Goal: Book appointment/travel/reservation

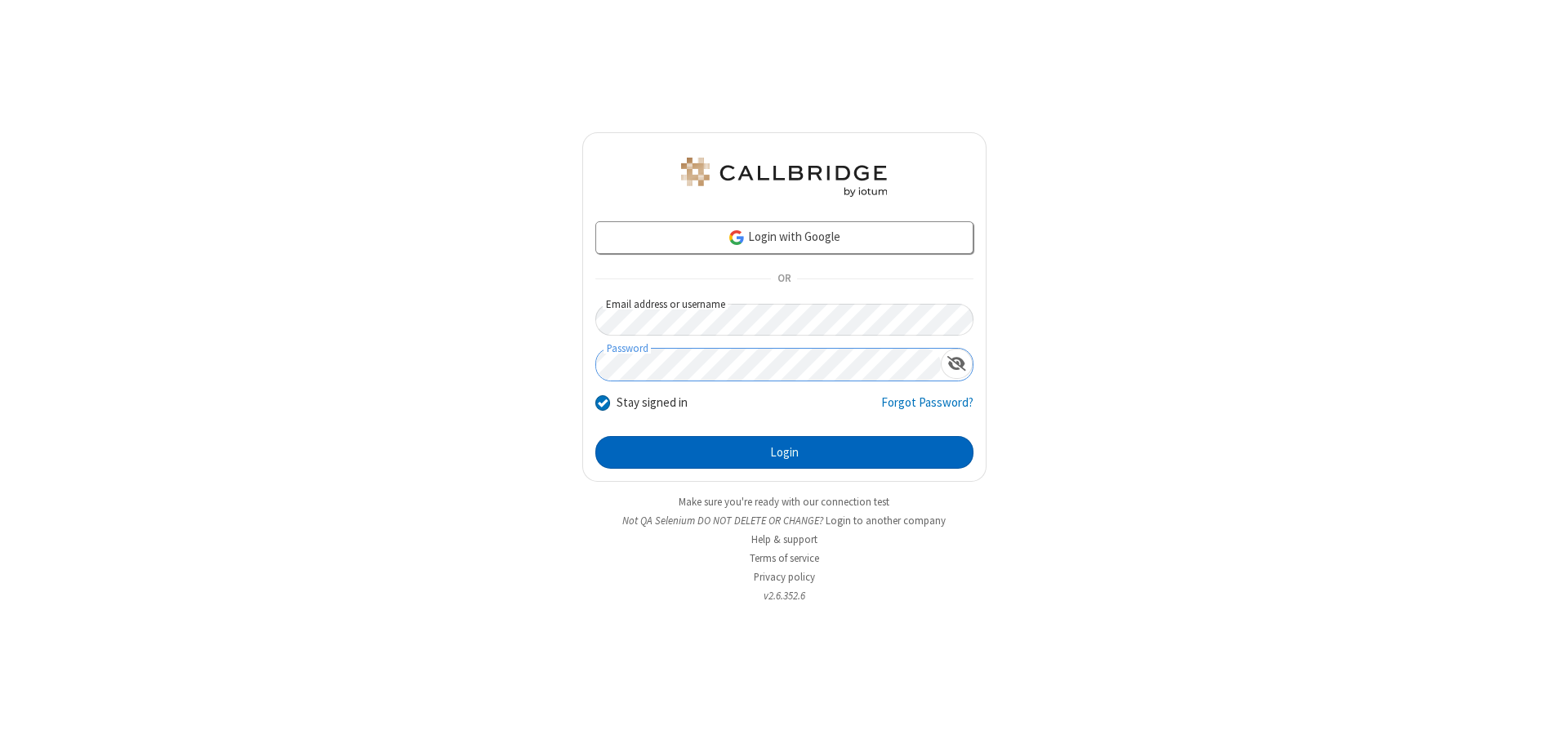
click at [784, 452] on button "Login" at bounding box center [785, 452] width 378 height 32
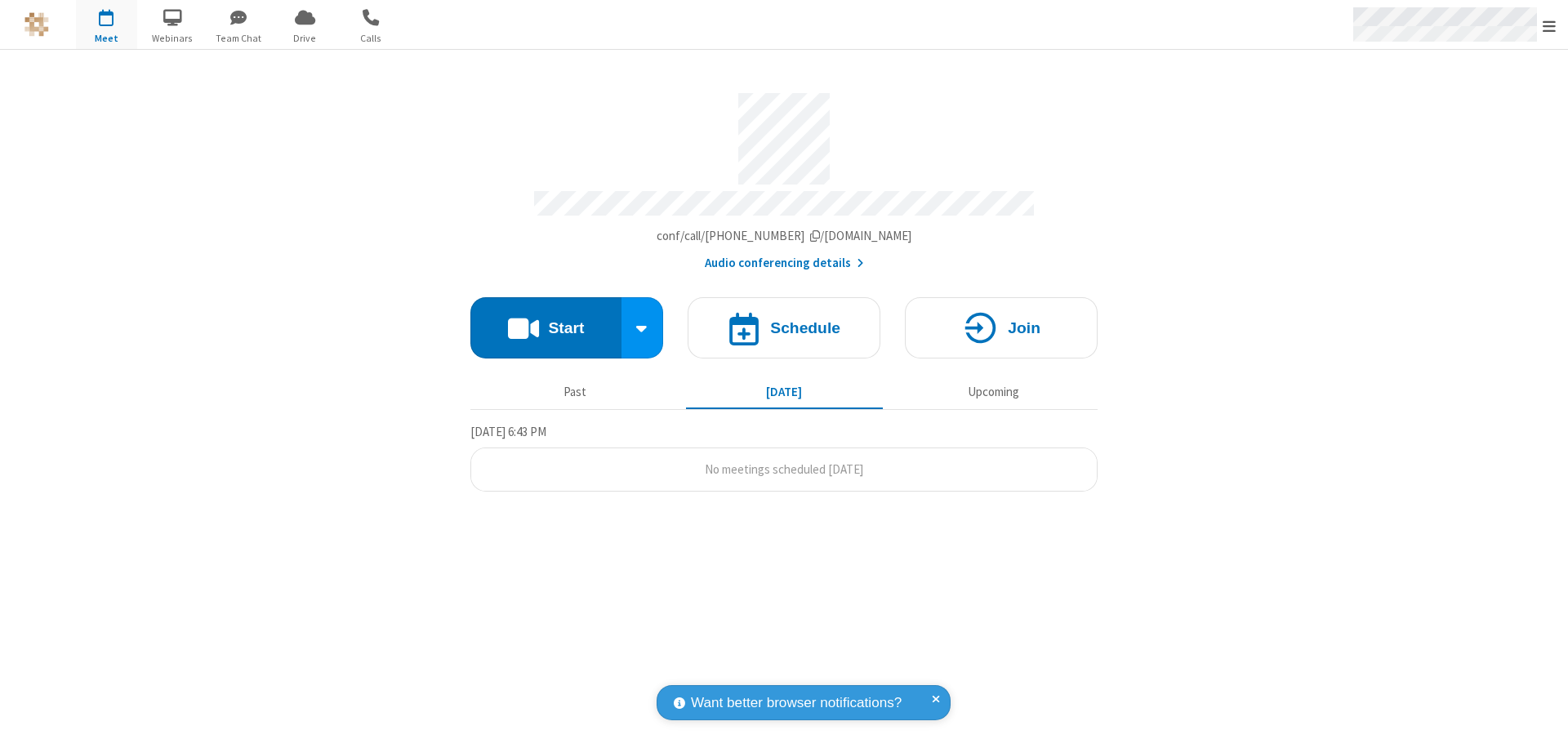
click at [1549, 25] on span "Open menu" at bounding box center [1548, 25] width 13 height 16
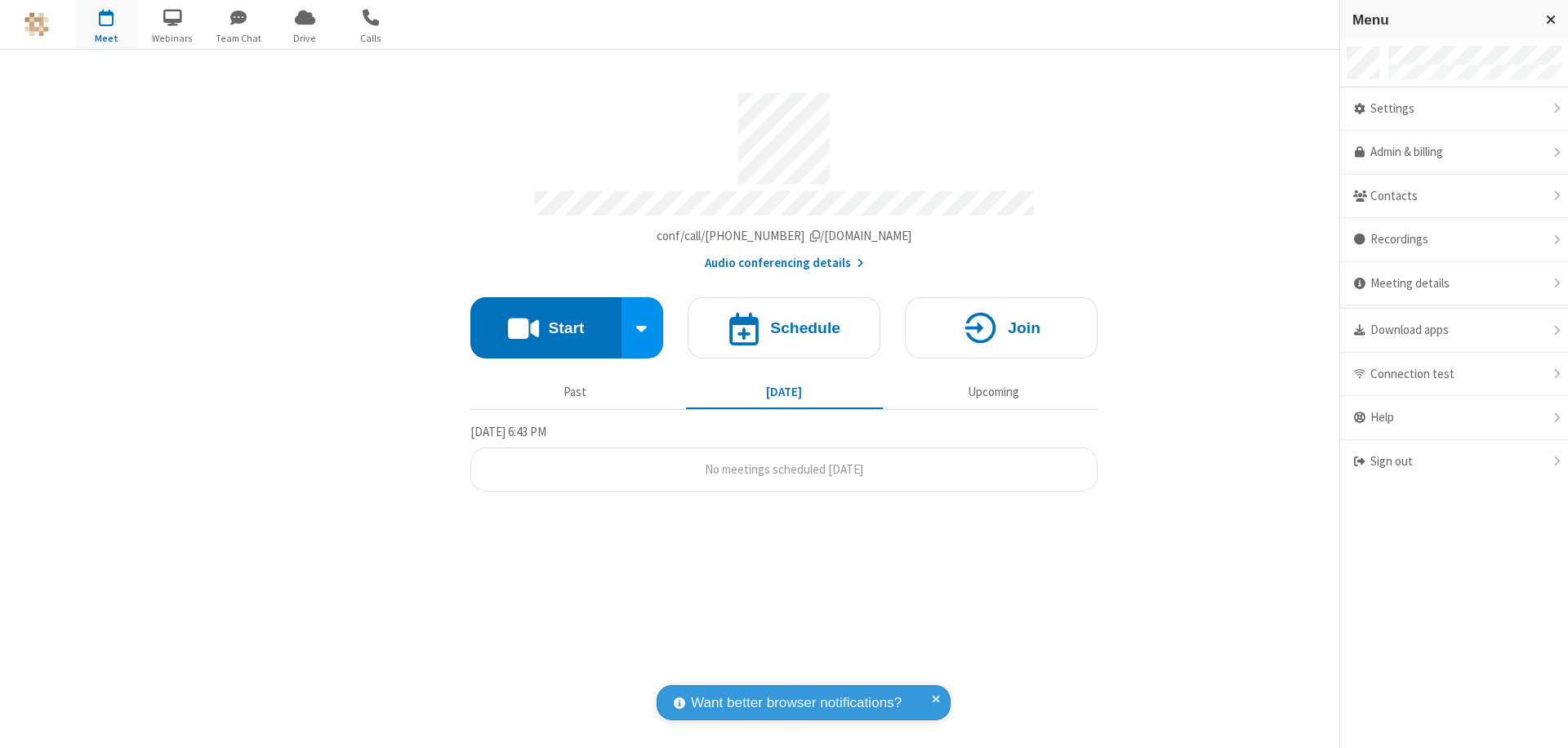
click at [106, 25] on span "button" at bounding box center [107, 17] width 61 height 28
click at [784, 320] on h4 "Schedule" at bounding box center [805, 327] width 70 height 15
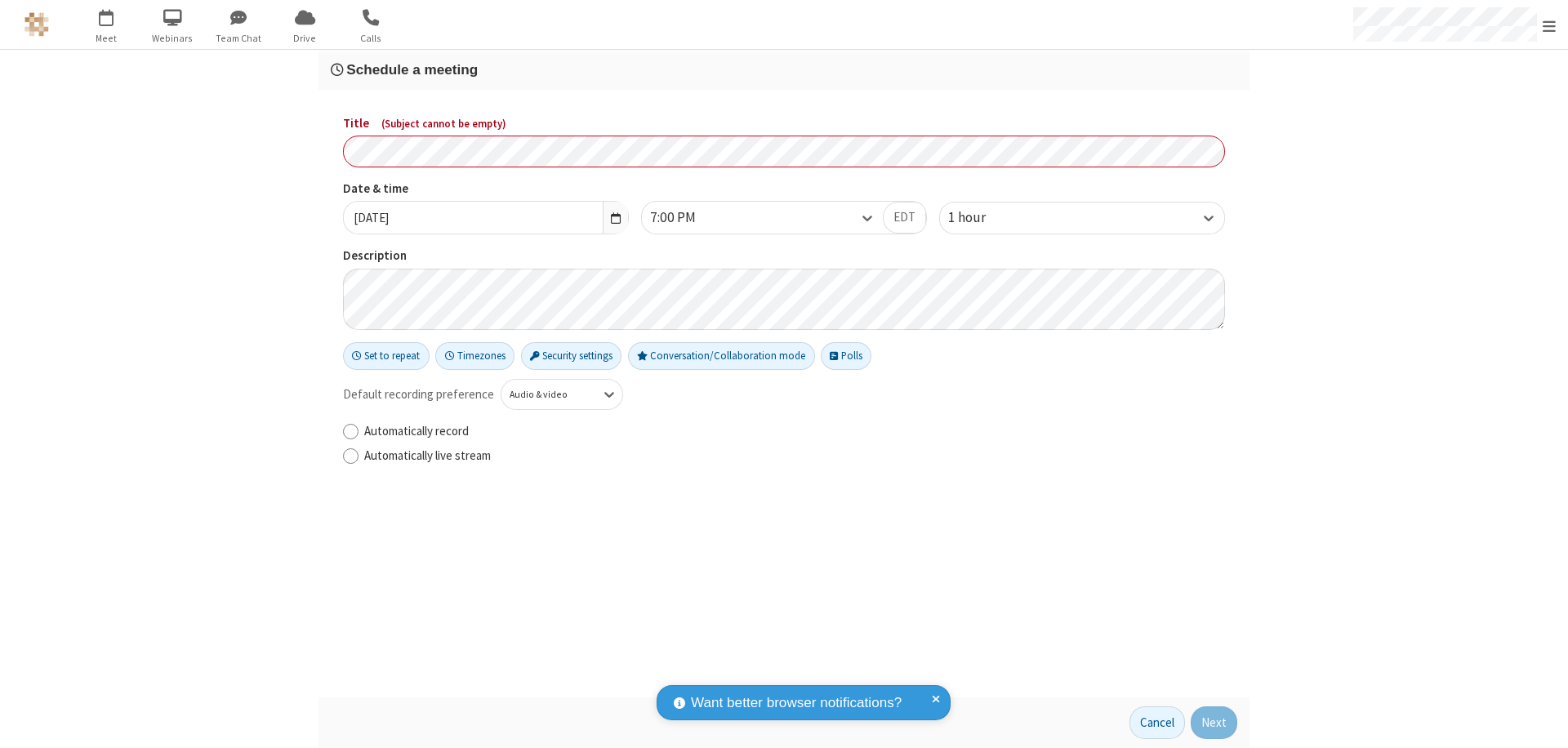
click at [784, 70] on h3 "Schedule a meeting" at bounding box center [784, 70] width 906 height 15
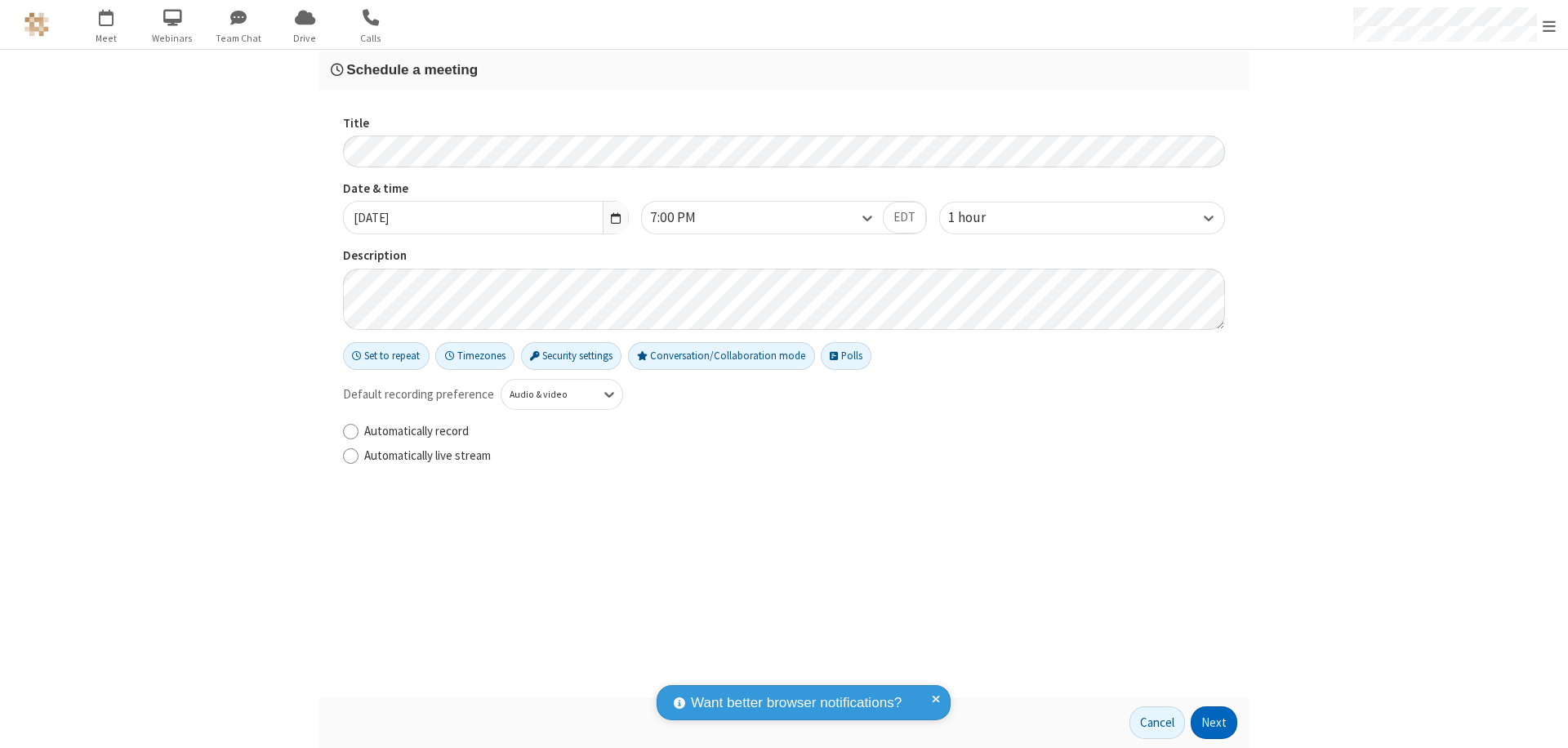
click at [1214, 723] on button "Next" at bounding box center [1213, 722] width 47 height 32
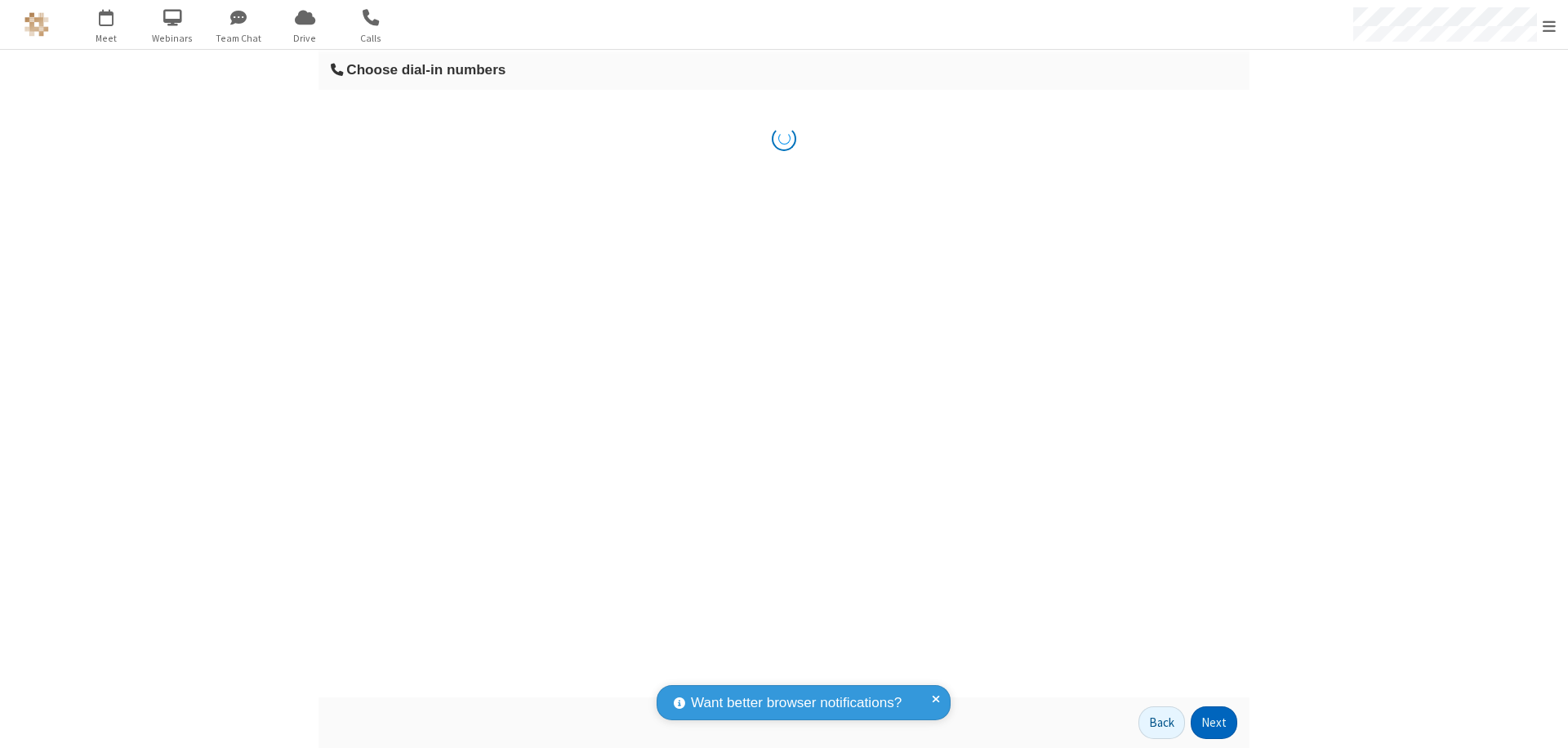
click at [1214, 723] on button "Next" at bounding box center [1213, 722] width 47 height 32
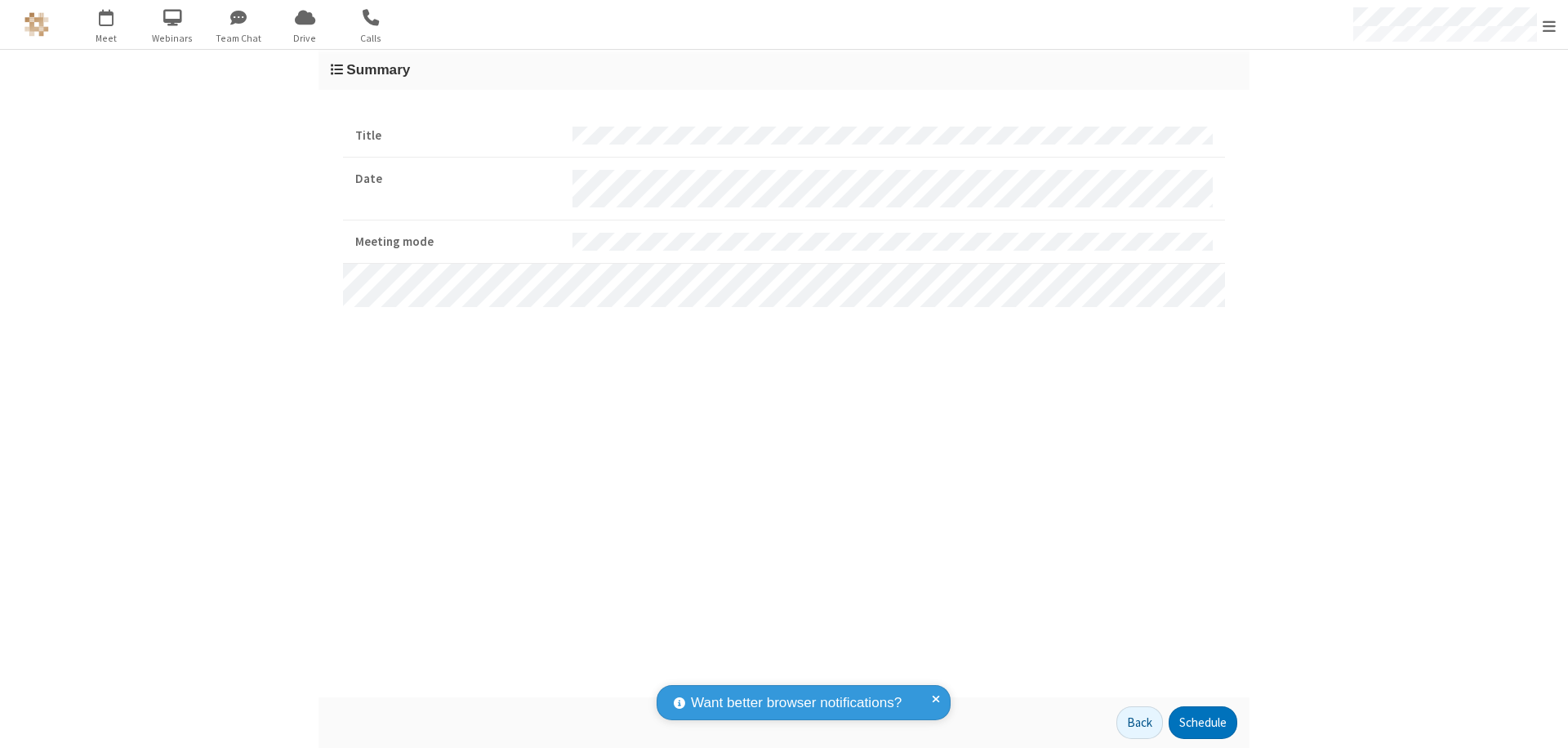
click at [1202, 723] on button "Schedule" at bounding box center [1202, 722] width 69 height 32
